Goal: Task Accomplishment & Management: Use online tool/utility

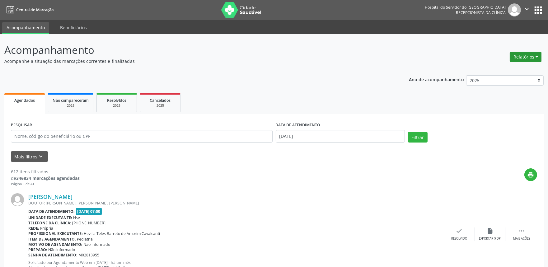
click at [518, 54] on button "Relatórios" at bounding box center [526, 57] width 32 height 11
click at [506, 68] on link "Agendamentos" at bounding box center [508, 70] width 67 height 9
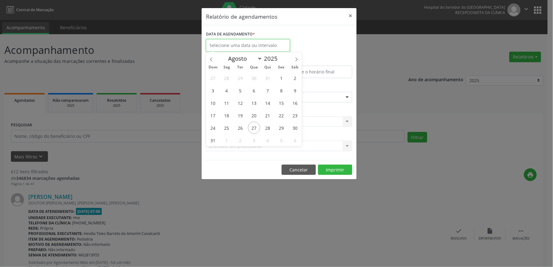
click at [282, 42] on input "text" at bounding box center [248, 45] width 84 height 12
click at [256, 130] on span "27" at bounding box center [254, 128] width 12 height 12
type input "[DATE]"
click at [256, 130] on span "27" at bounding box center [254, 128] width 12 height 12
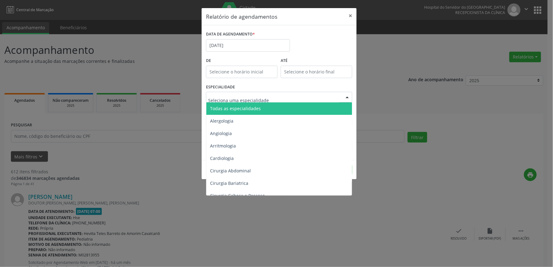
click at [260, 111] on span "Todas as especialidades" at bounding box center [279, 108] width 147 height 12
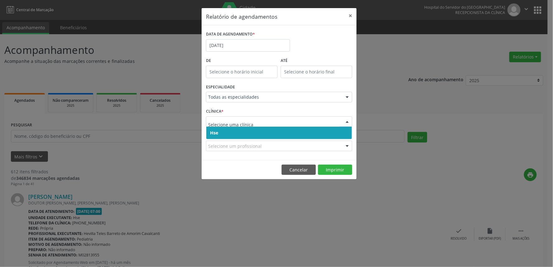
click at [292, 138] on span "Hse" at bounding box center [279, 133] width 146 height 12
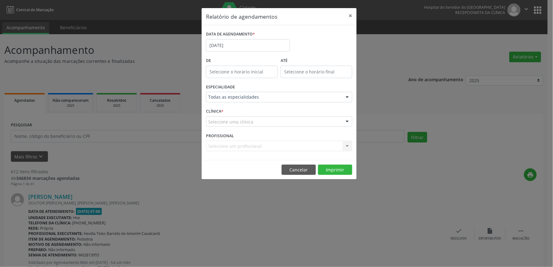
click at [294, 121] on div "Selecione uma clínica" at bounding box center [279, 121] width 146 height 11
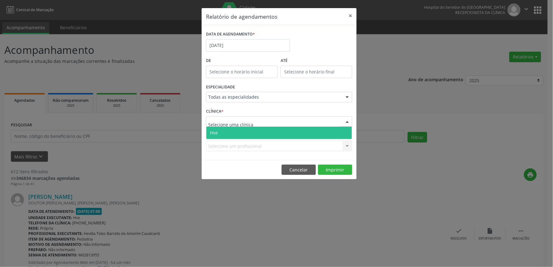
click at [293, 134] on span "Hse" at bounding box center [279, 133] width 146 height 12
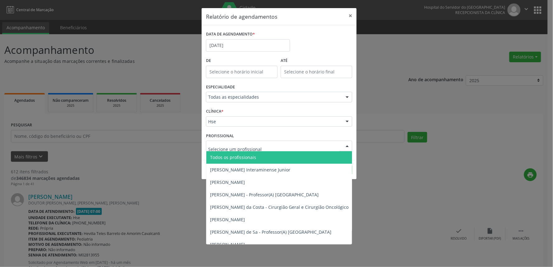
type input "v"
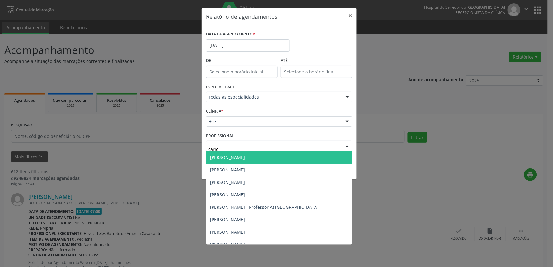
type input "[PERSON_NAME]"
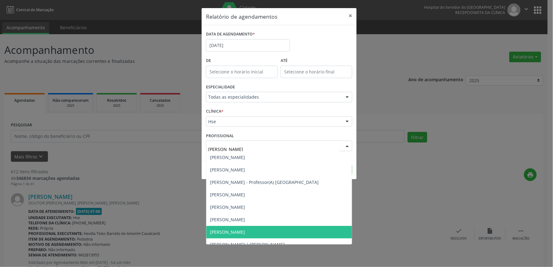
click at [274, 228] on span "[PERSON_NAME]" at bounding box center [279, 232] width 146 height 12
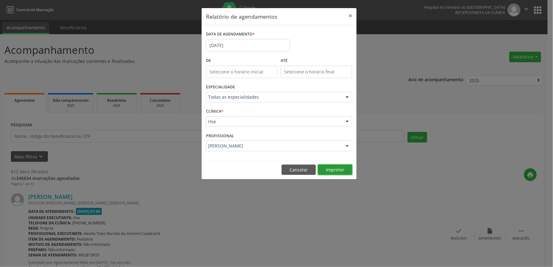
click at [337, 170] on button "Imprimir" at bounding box center [335, 170] width 34 height 11
